Goal: Task Accomplishment & Management: Use online tool/utility

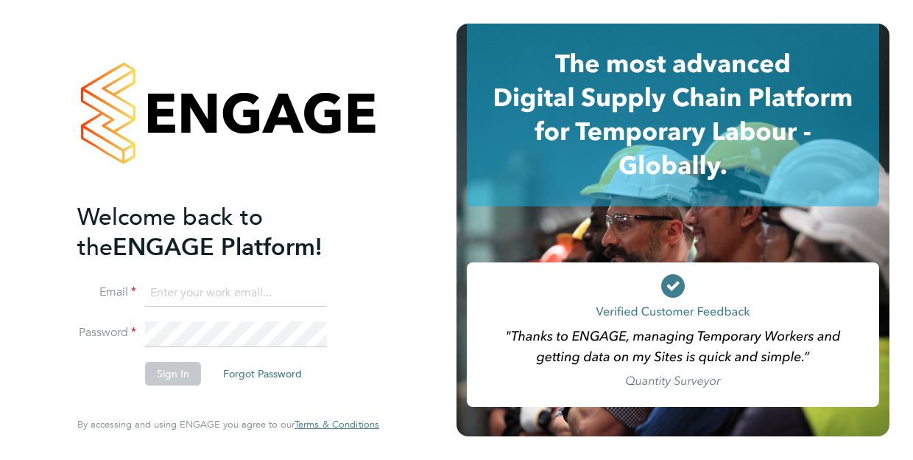
type input "dom.fusco@wates.co.uk"
click at [173, 374] on button "Sign In" at bounding box center [173, 374] width 56 height 24
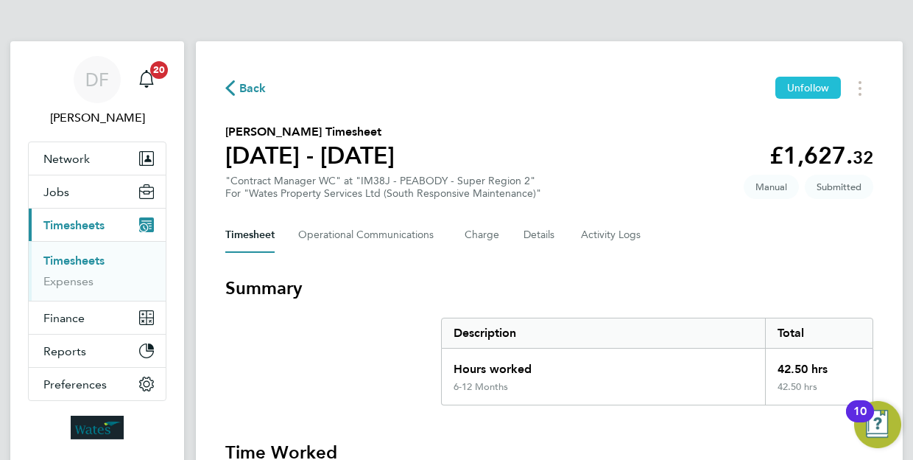
click at [810, 90] on span "Unfollow" at bounding box center [808, 87] width 42 height 13
